Goal: Information Seeking & Learning: Learn about a topic

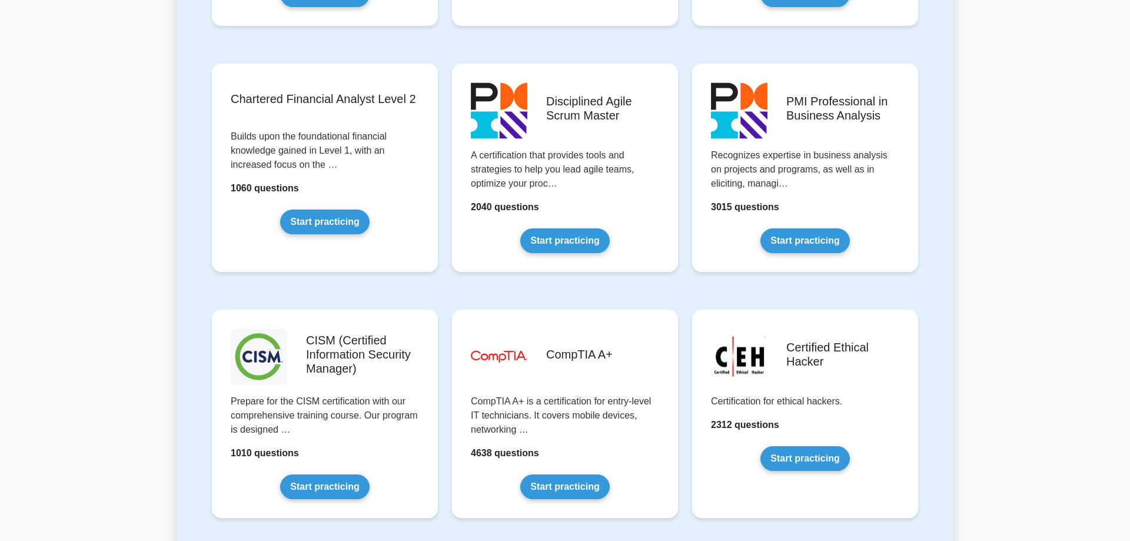
scroll to position [1681, 0]
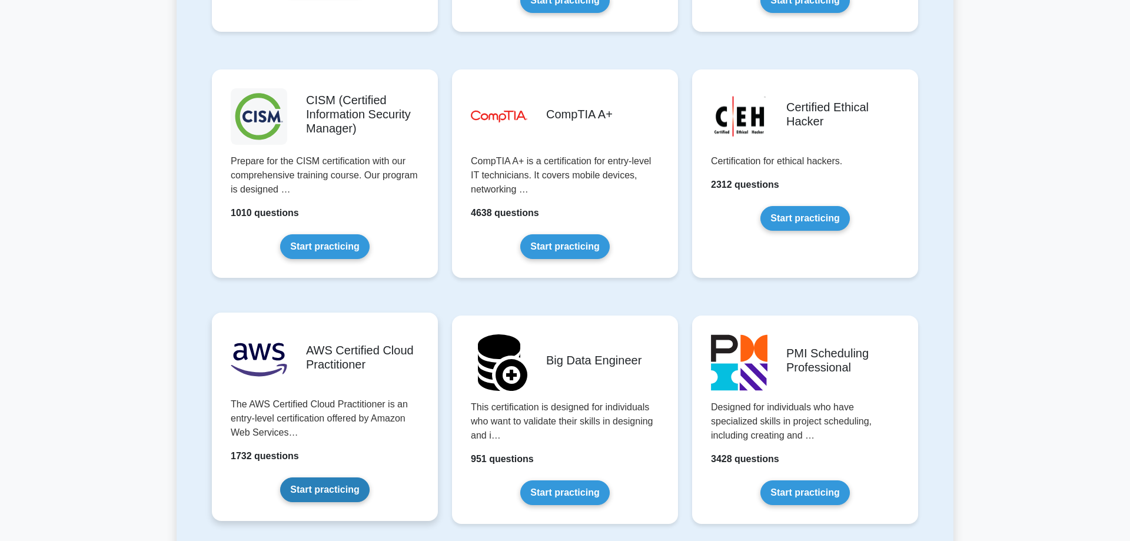
click at [340, 477] on link "Start practicing" at bounding box center [324, 489] width 89 height 25
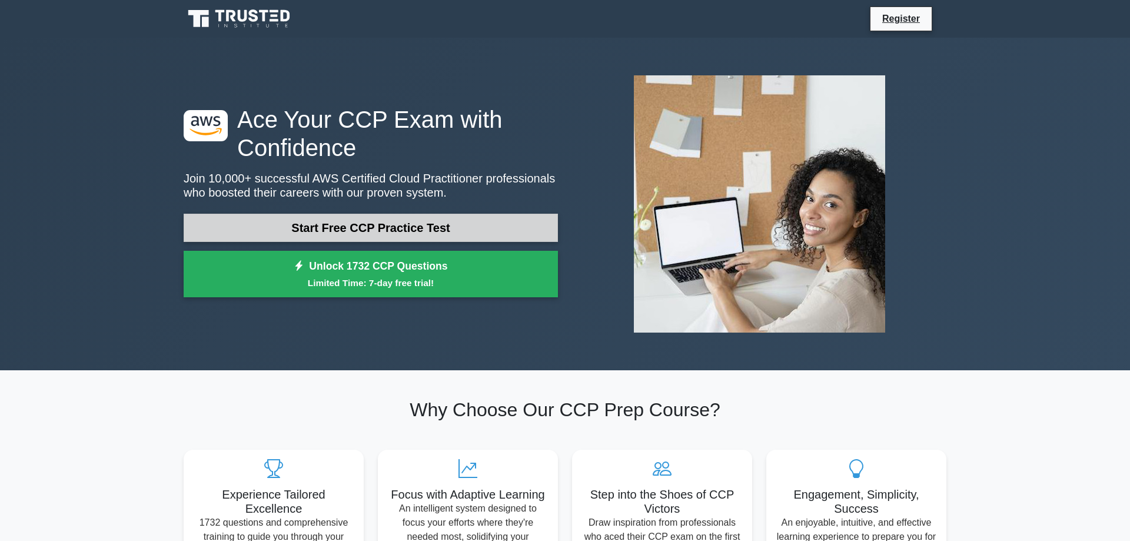
click at [430, 230] on link "Start Free CCP Practice Test" at bounding box center [371, 228] width 374 height 28
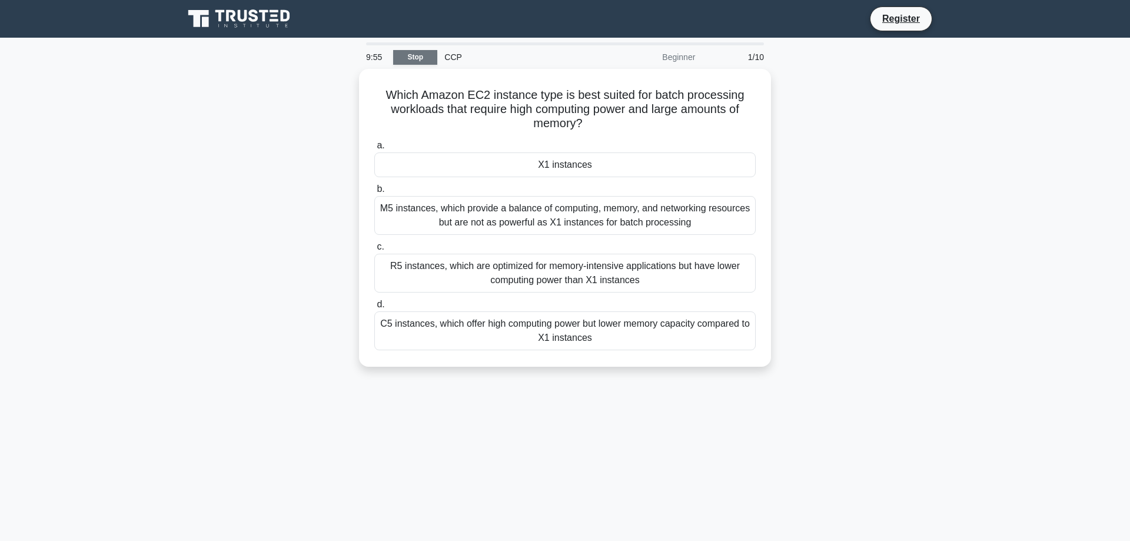
click at [418, 59] on link "Stop" at bounding box center [415, 57] width 44 height 15
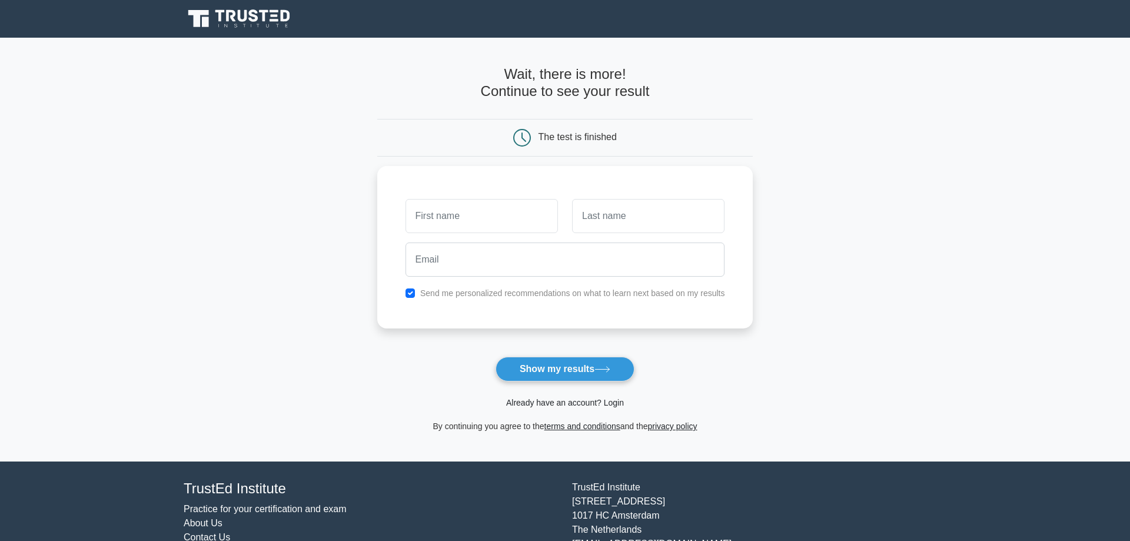
click at [575, 405] on link "Already have an account? Login" at bounding box center [565, 402] width 118 height 9
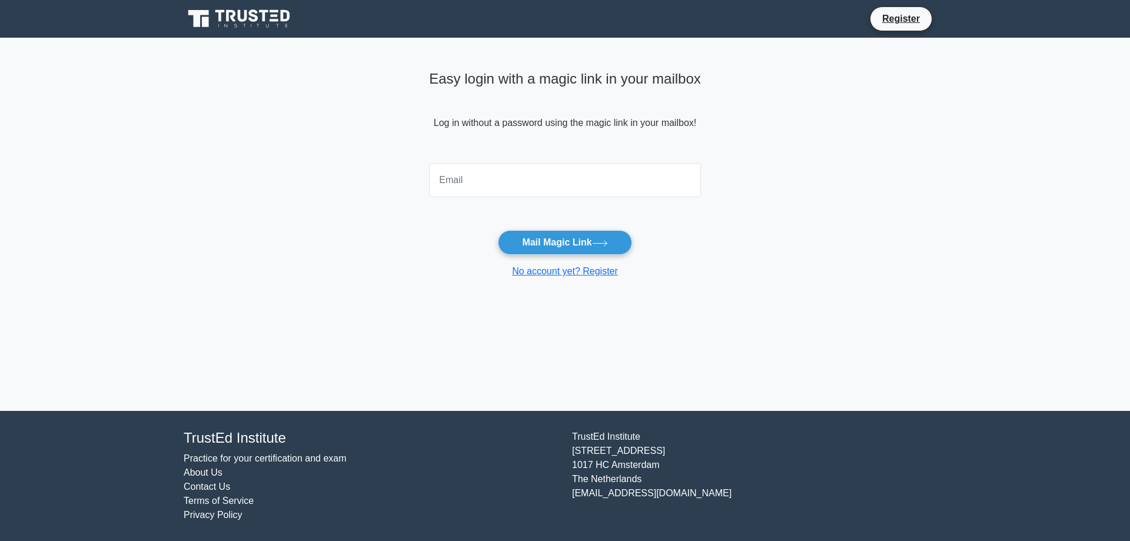
click at [495, 178] on input "email" at bounding box center [565, 180] width 272 height 34
click at [450, 169] on input "email" at bounding box center [565, 180] width 272 height 34
type input "[EMAIL_ADDRESS][DOMAIN_NAME]"
click at [567, 242] on button "Mail Magic Link" at bounding box center [565, 242] width 134 height 25
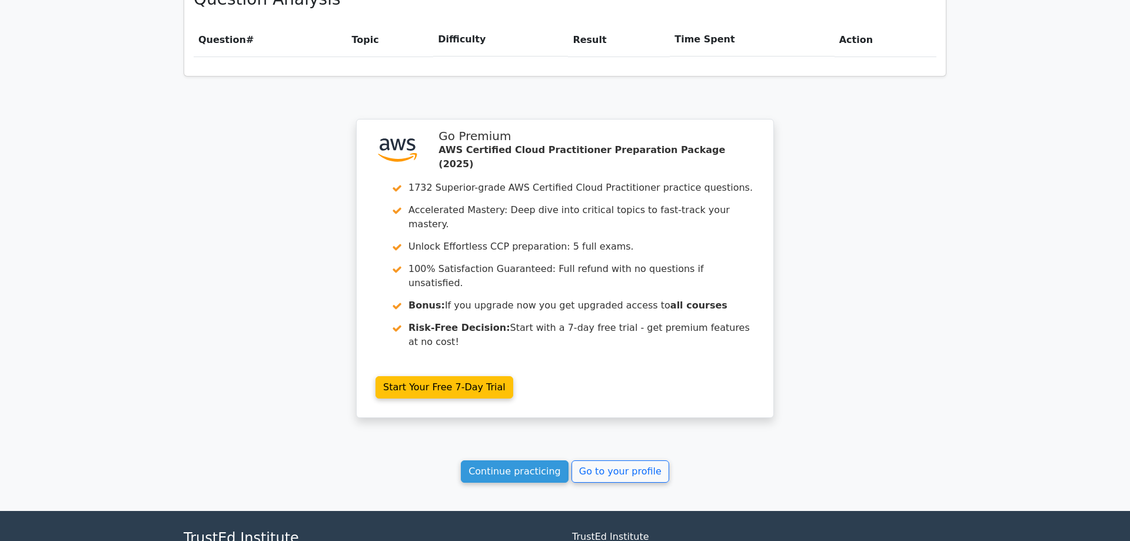
scroll to position [876, 0]
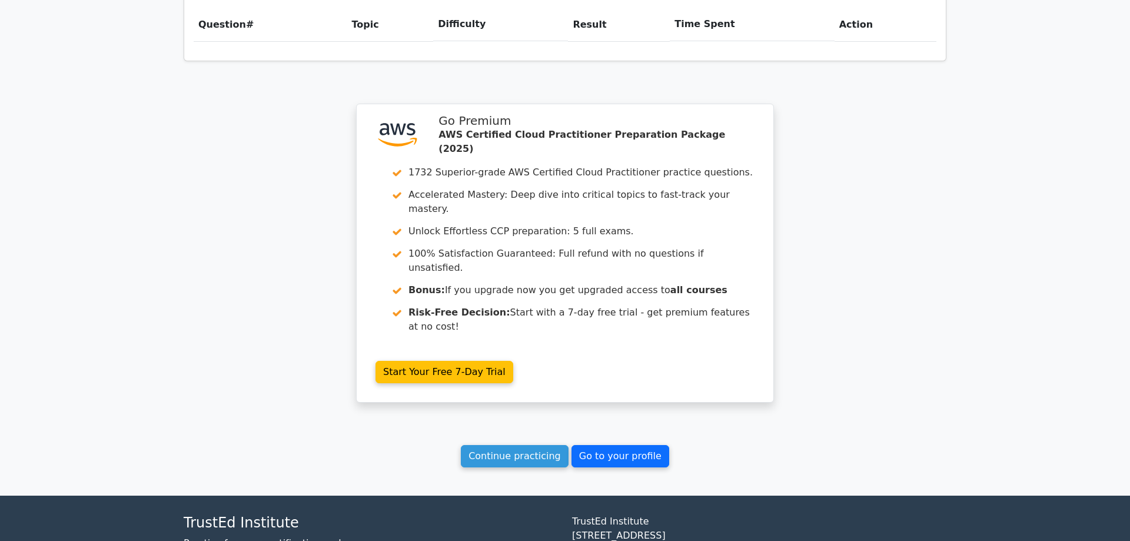
click at [619, 445] on link "Go to your profile" at bounding box center [621, 456] width 98 height 22
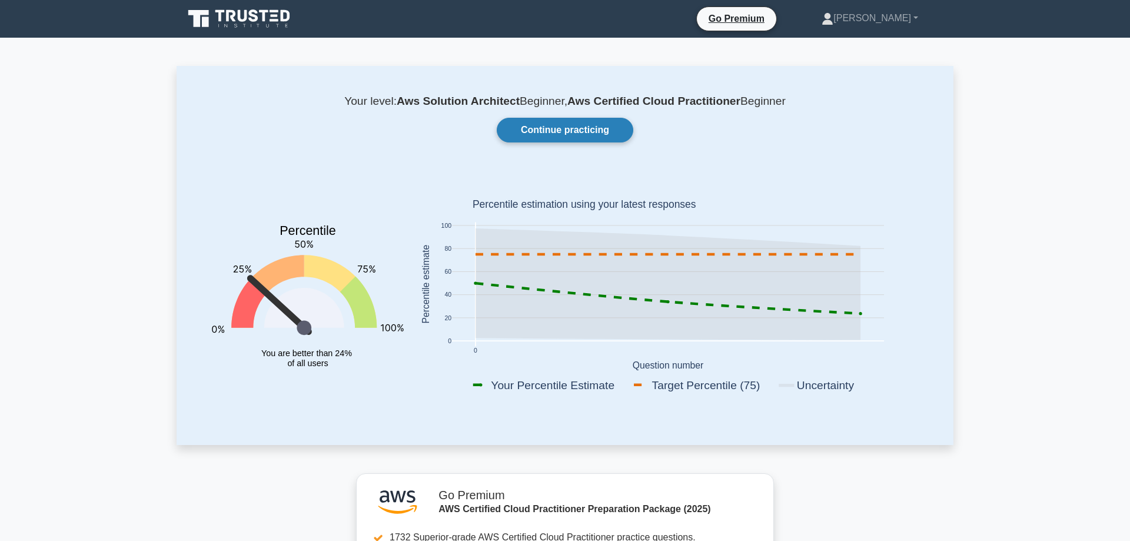
click at [592, 127] on link "Continue practicing" at bounding box center [565, 130] width 137 height 25
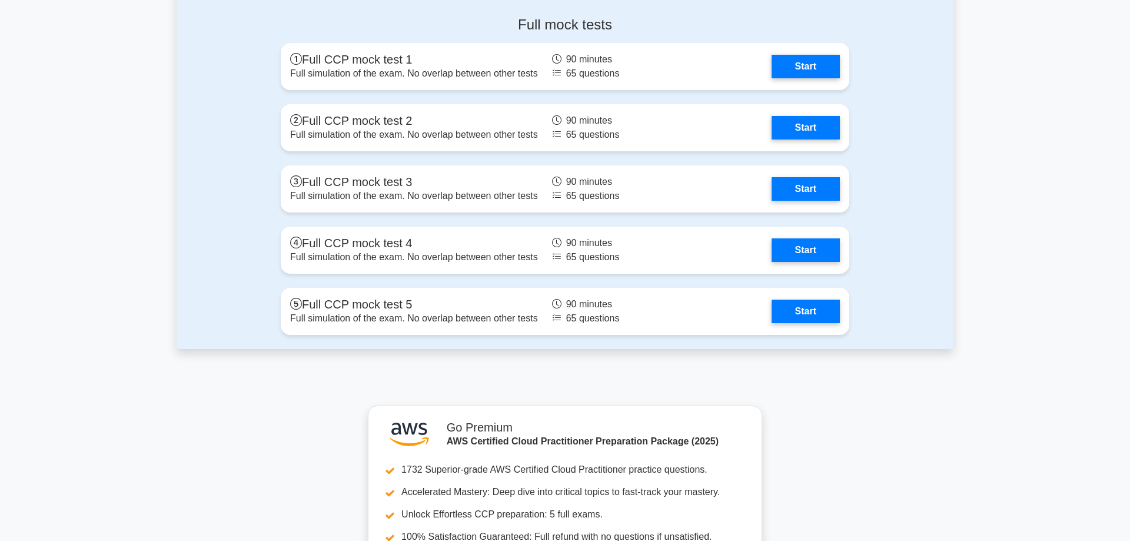
scroll to position [2281, 0]
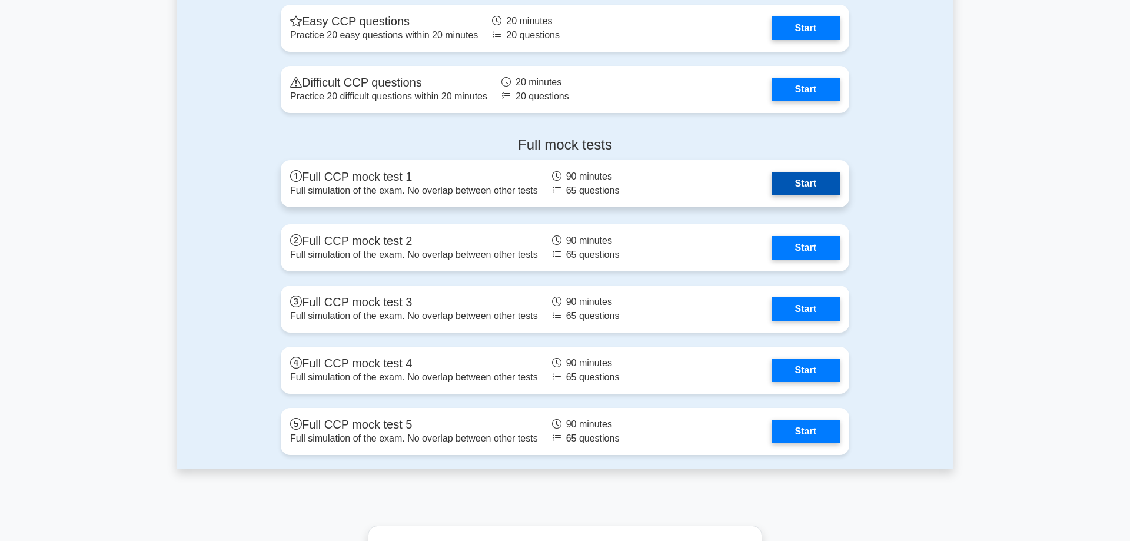
click at [772, 179] on link "Start" at bounding box center [806, 184] width 68 height 24
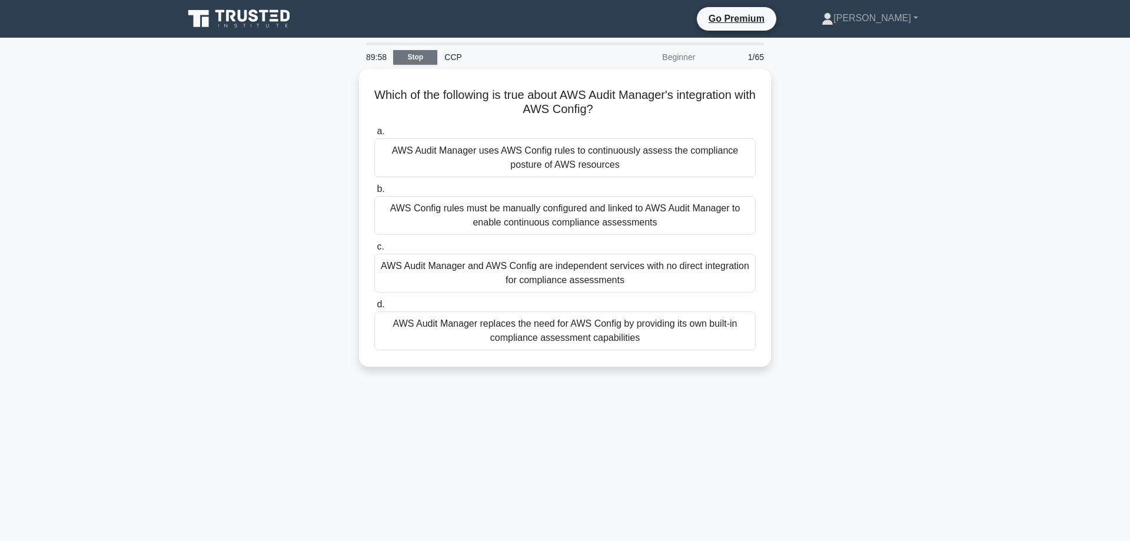
click at [418, 57] on link "Stop" at bounding box center [415, 57] width 44 height 15
